Goal: Transaction & Acquisition: Book appointment/travel/reservation

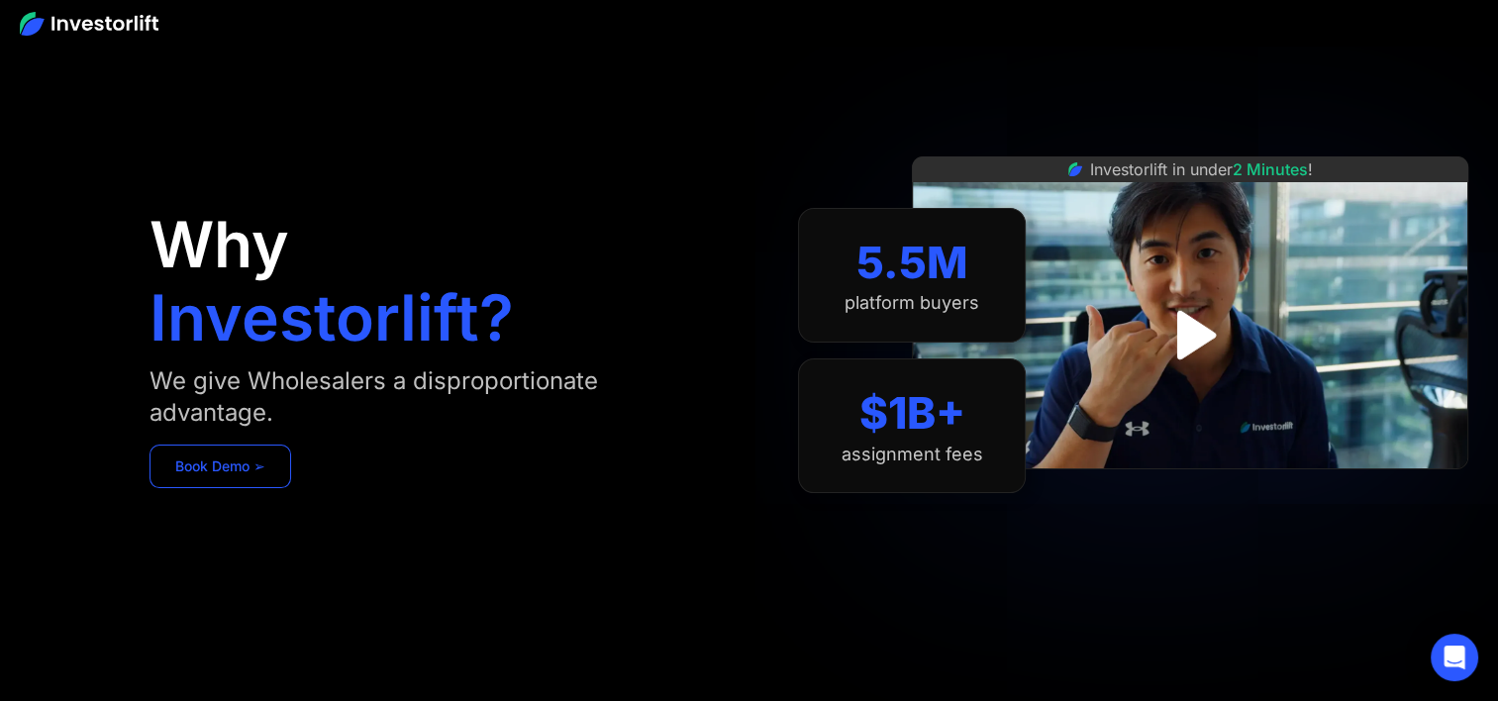
click at [185, 477] on link "Book Demo ➢" at bounding box center [220, 466] width 142 height 44
click at [277, 469] on link "Book Demo ➢" at bounding box center [220, 466] width 142 height 44
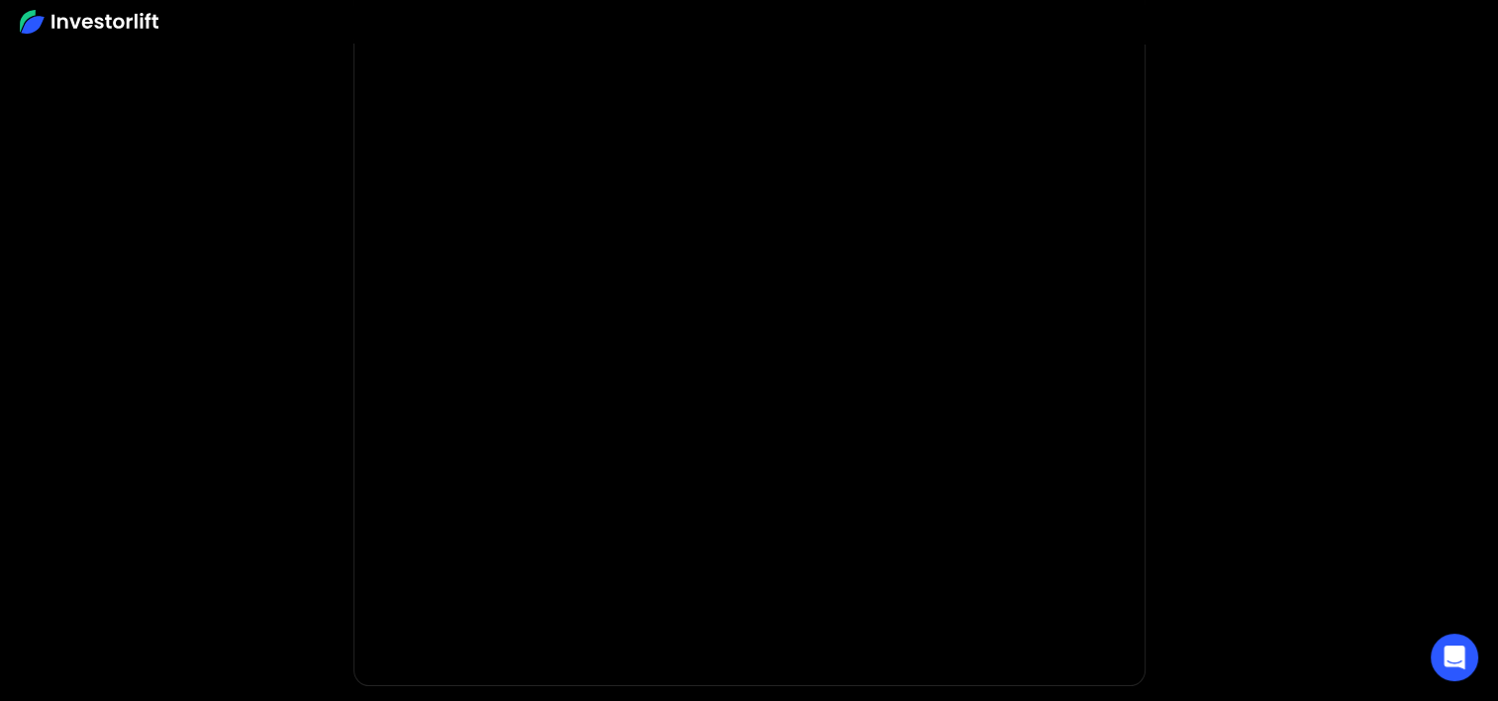
scroll to position [384, 0]
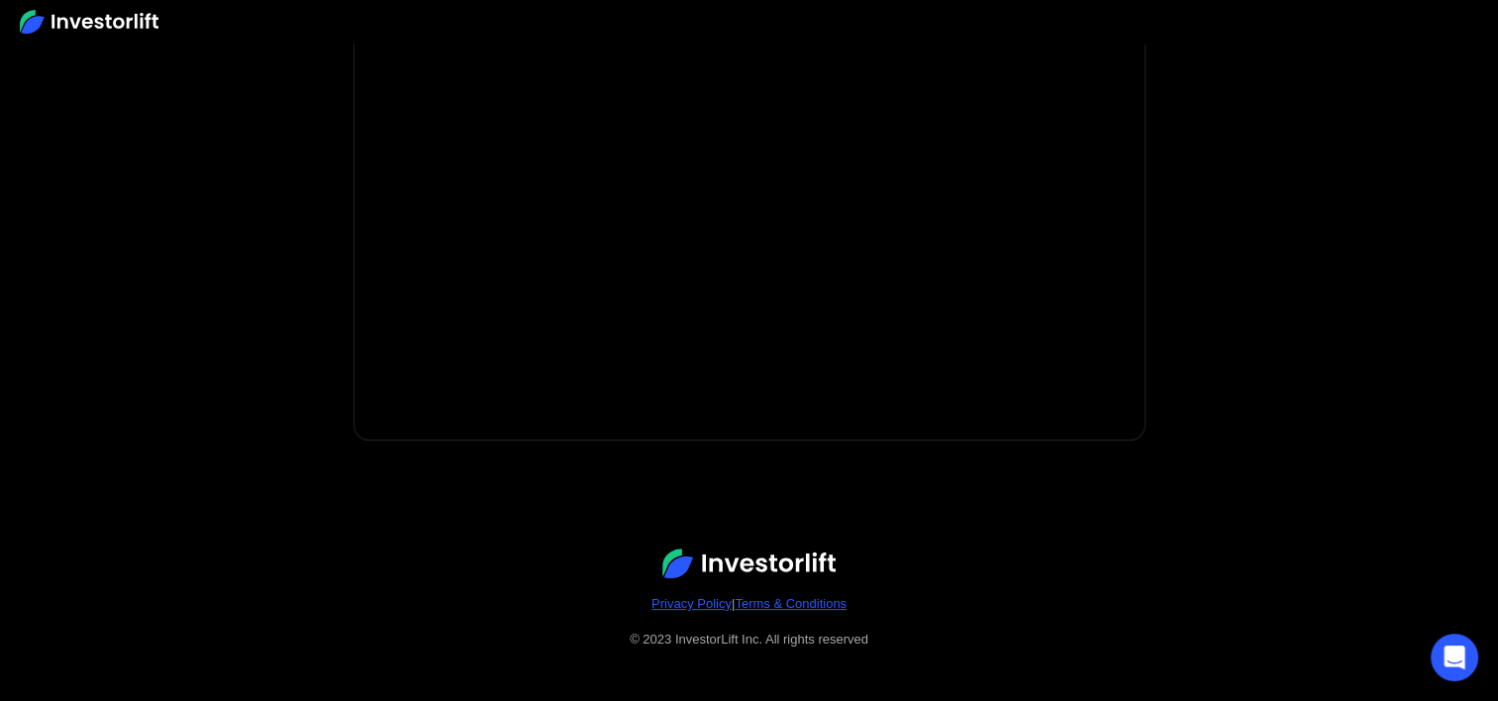
scroll to position [483, 0]
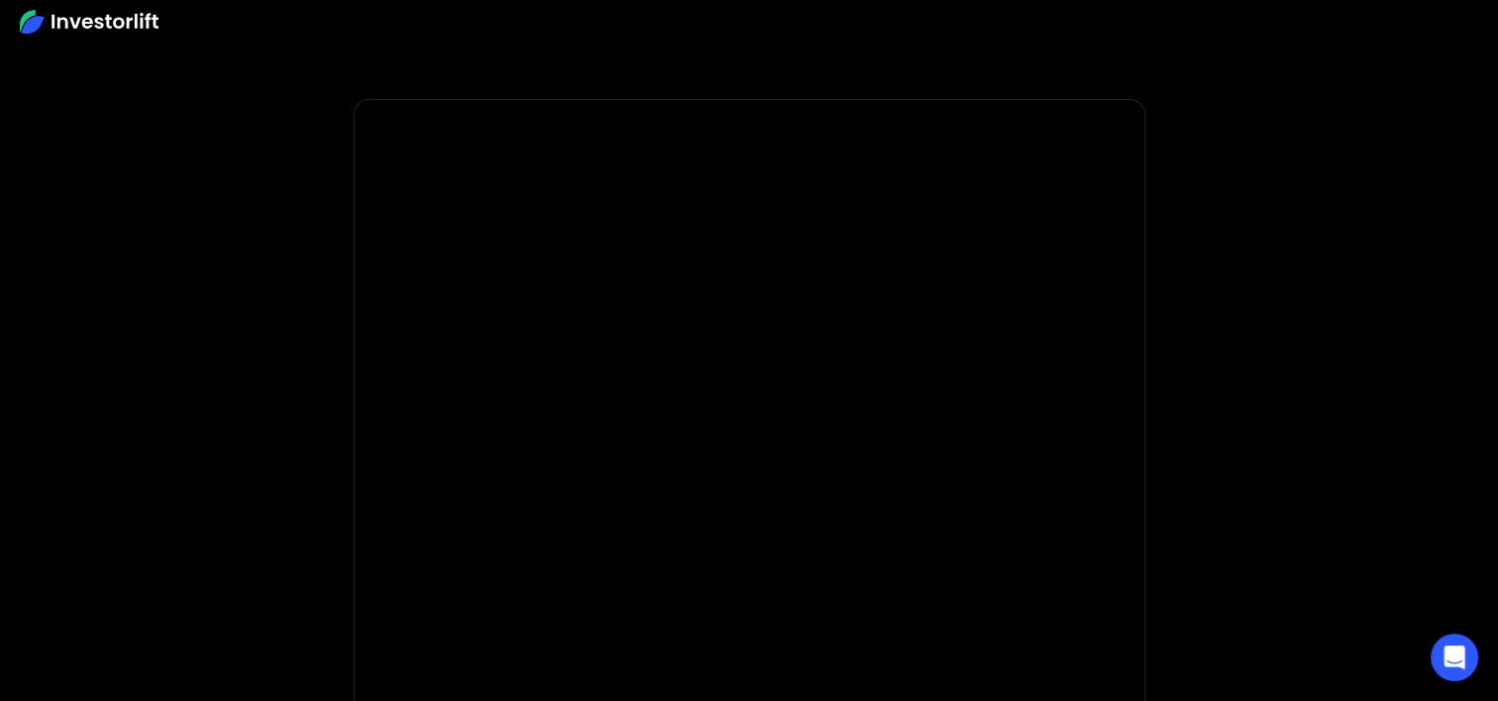
scroll to position [198, 0]
